Goal: Information Seeking & Learning: Check status

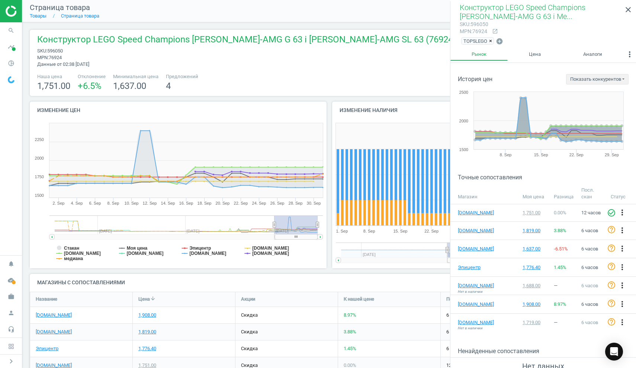
scroll to position [142, 599]
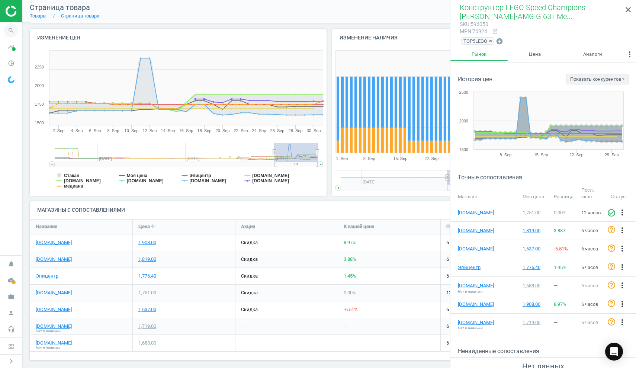
click at [9, 33] on icon "search" at bounding box center [11, 30] width 14 height 14
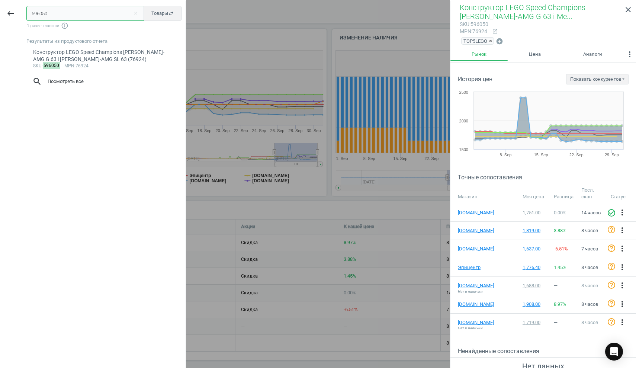
drag, startPoint x: 52, startPoint y: 15, endPoint x: 0, endPoint y: 6, distance: 53.0
click at [0, 6] on div "keyboard_backspace 596050 close Товары swap_horiz Горячие главиши info_outline …" at bounding box center [93, 185] width 186 height 368
paste input "75249"
type input "575249"
click at [75, 53] on div "YA21B9 Захисний шолом Yvolution блакитний" at bounding box center [104, 52] width 142 height 7
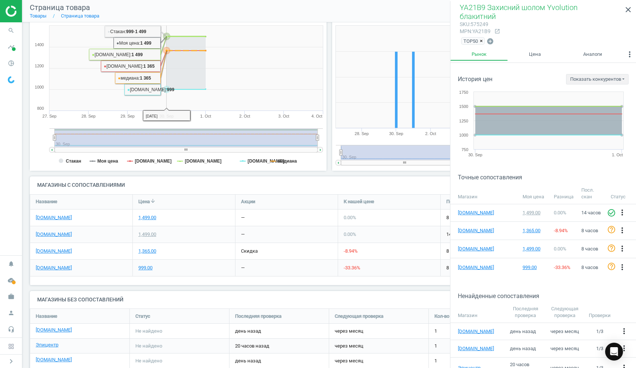
scroll to position [98, 0]
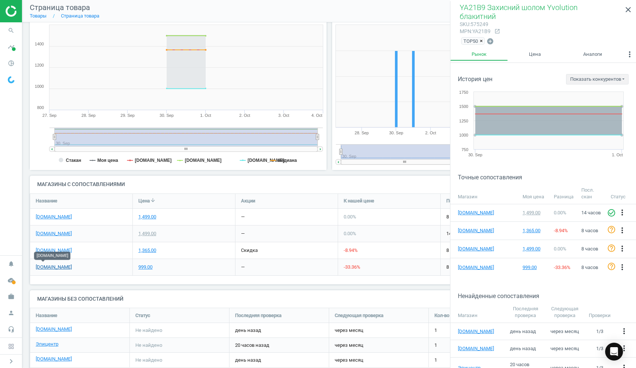
click at [41, 267] on link "[DOMAIN_NAME]" at bounding box center [54, 267] width 36 height 7
drag, startPoint x: 145, startPoint y: 231, endPoint x: 171, endPoint y: 232, distance: 26.0
click at [145, 231] on div "1,499.00" at bounding box center [147, 233] width 18 height 7
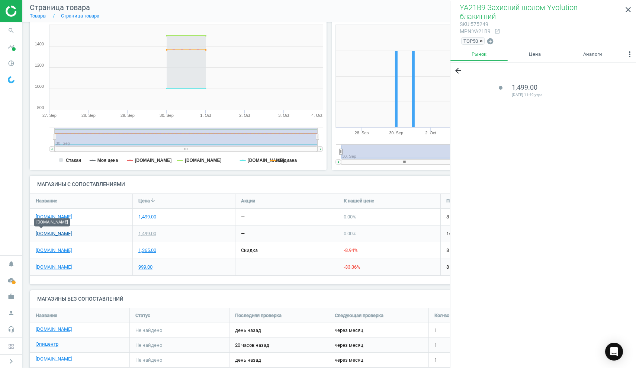
click at [39, 232] on link "[DOMAIN_NAME]" at bounding box center [54, 233] width 36 height 7
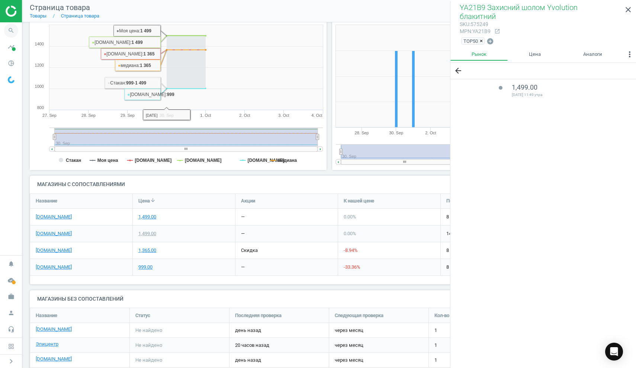
click at [12, 30] on icon "search" at bounding box center [11, 30] width 14 height 14
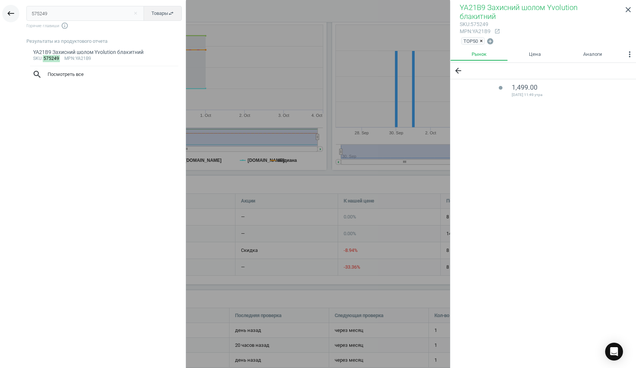
drag, startPoint x: 58, startPoint y: 12, endPoint x: 13, endPoint y: 10, distance: 44.7
click at [13, 10] on div "keyboard_backspace 575249 close Товары swap_horiz Горячие главиши info_outline …" at bounding box center [93, 185] width 186 height 368
type input "612522"
click at [89, 54] on div "YT17B2 Біговел YVolution Yvelo блакитний" at bounding box center [104, 52] width 142 height 7
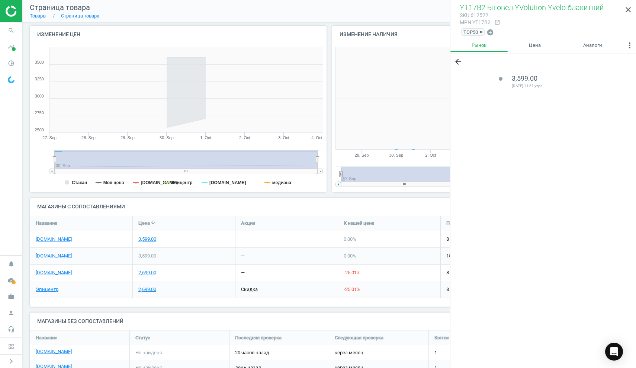
scroll to position [149, 146]
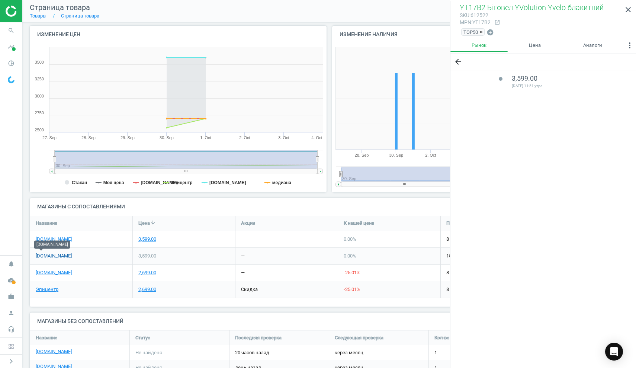
click at [42, 253] on link "[DOMAIN_NAME]" at bounding box center [54, 256] width 36 height 7
